Goal: Information Seeking & Learning: Learn about a topic

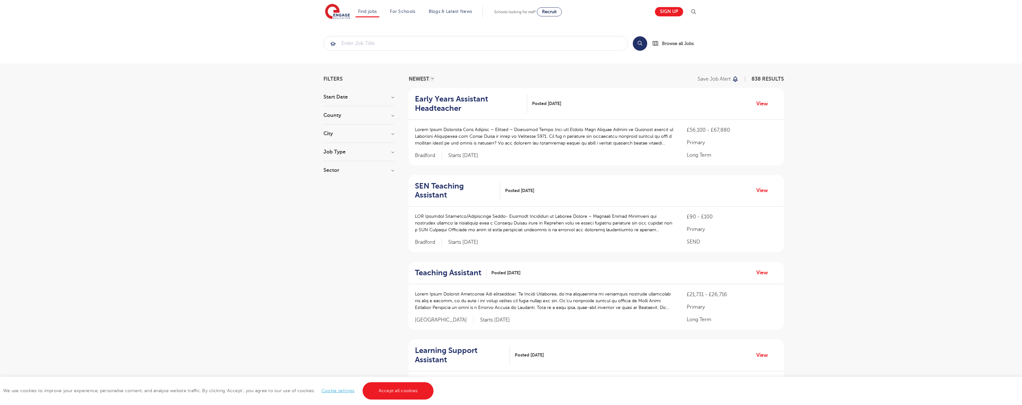
click at [397, 391] on link "Accept all cookies" at bounding box center [398, 390] width 71 height 17
